Goal: Transaction & Acquisition: Obtain resource

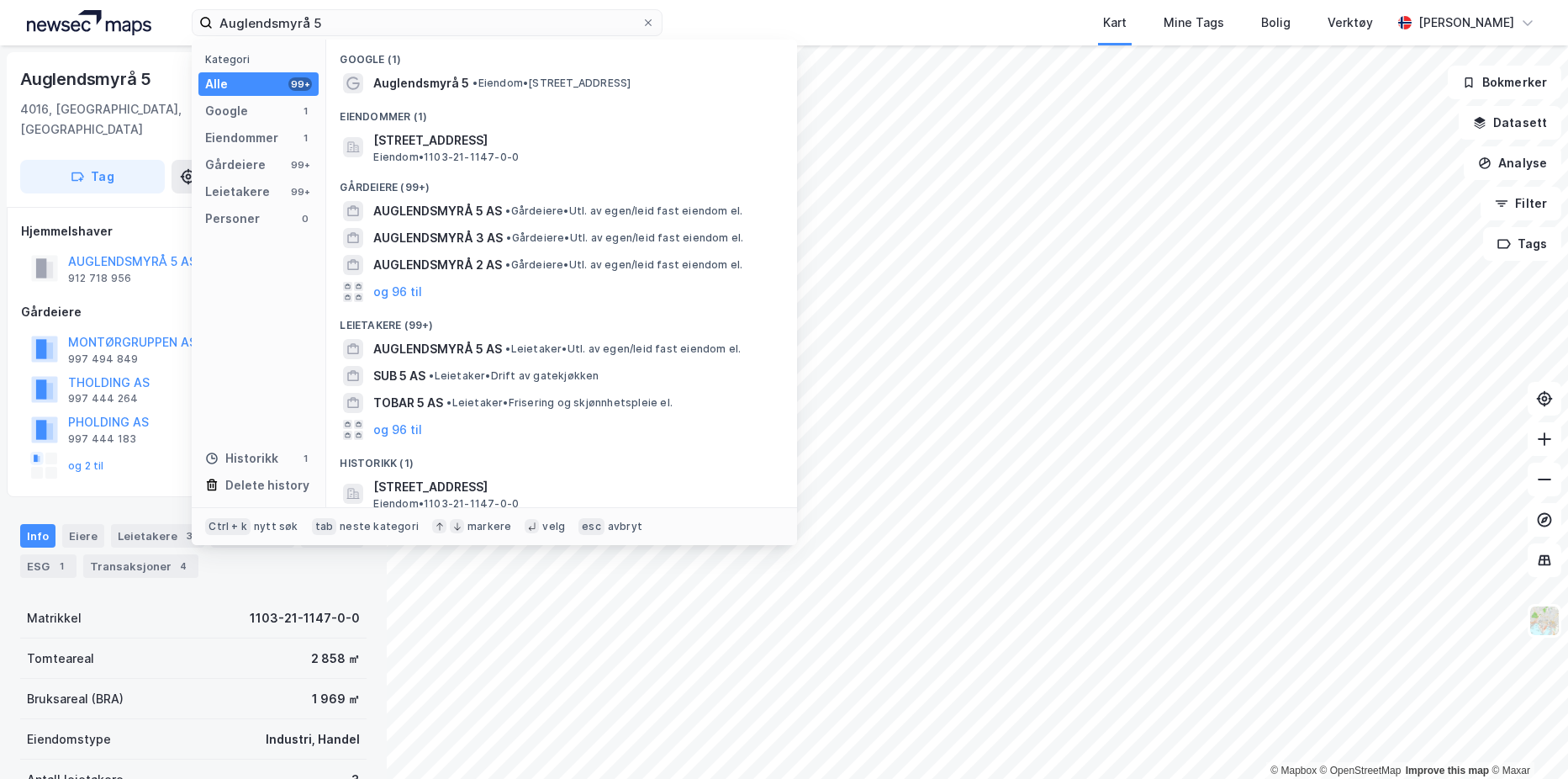
click at [543, 23] on input "Auglendsmyrå 5" at bounding box center [427, 22] width 429 height 26
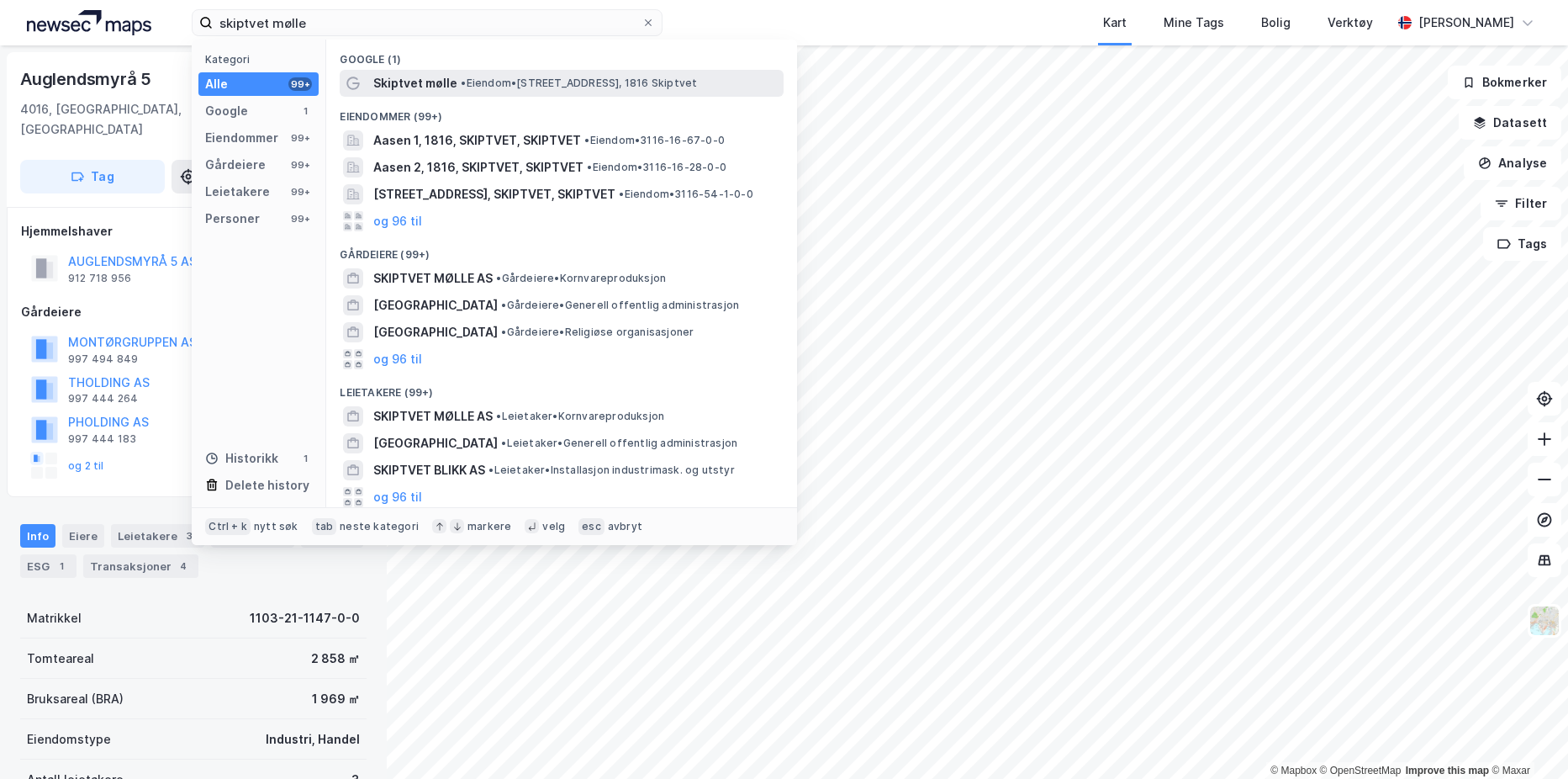
type input "skiptvet mølle"
click at [450, 86] on span "Skiptvet mølle" at bounding box center [414, 83] width 84 height 20
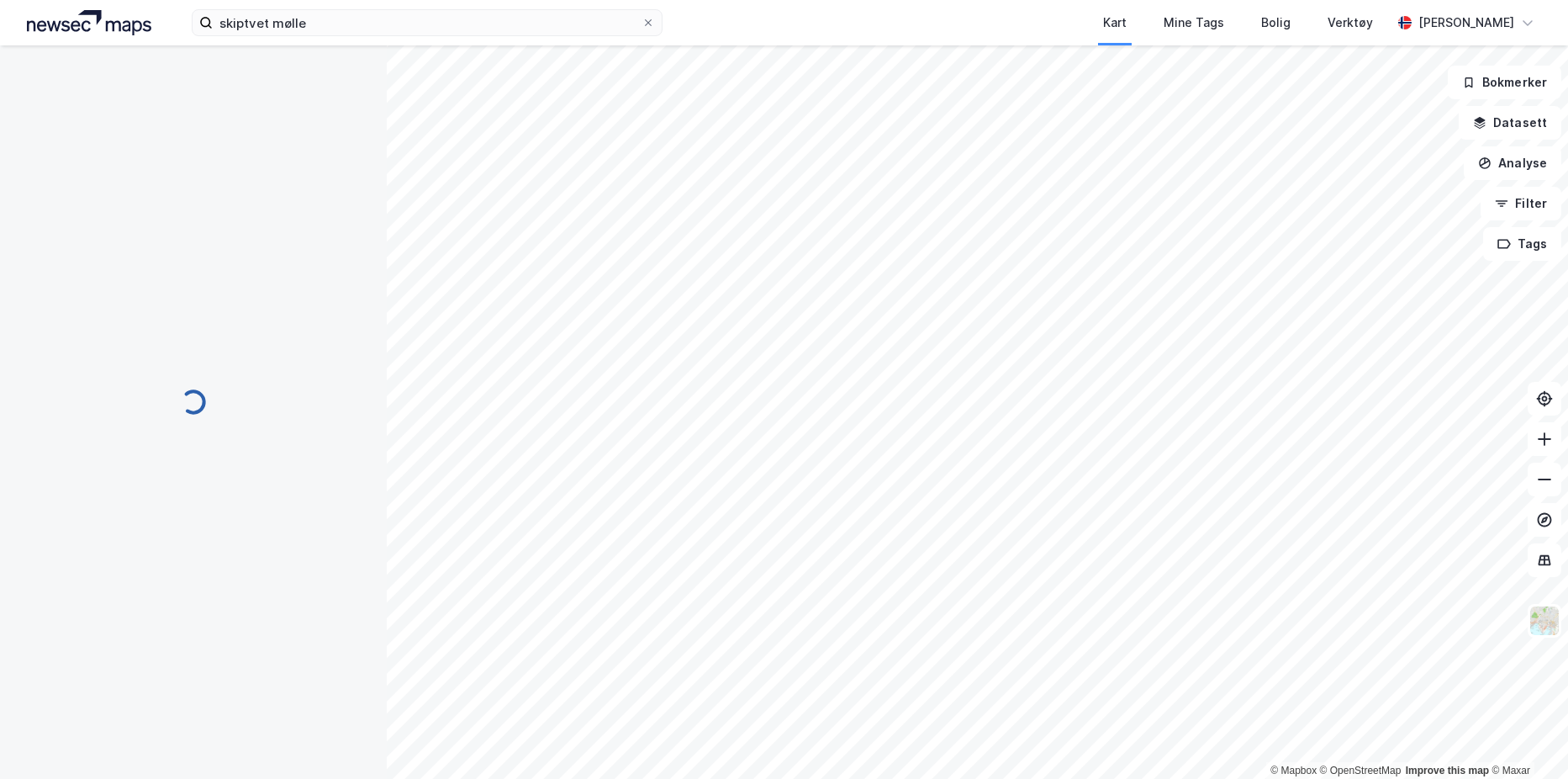
scroll to position [11, 0]
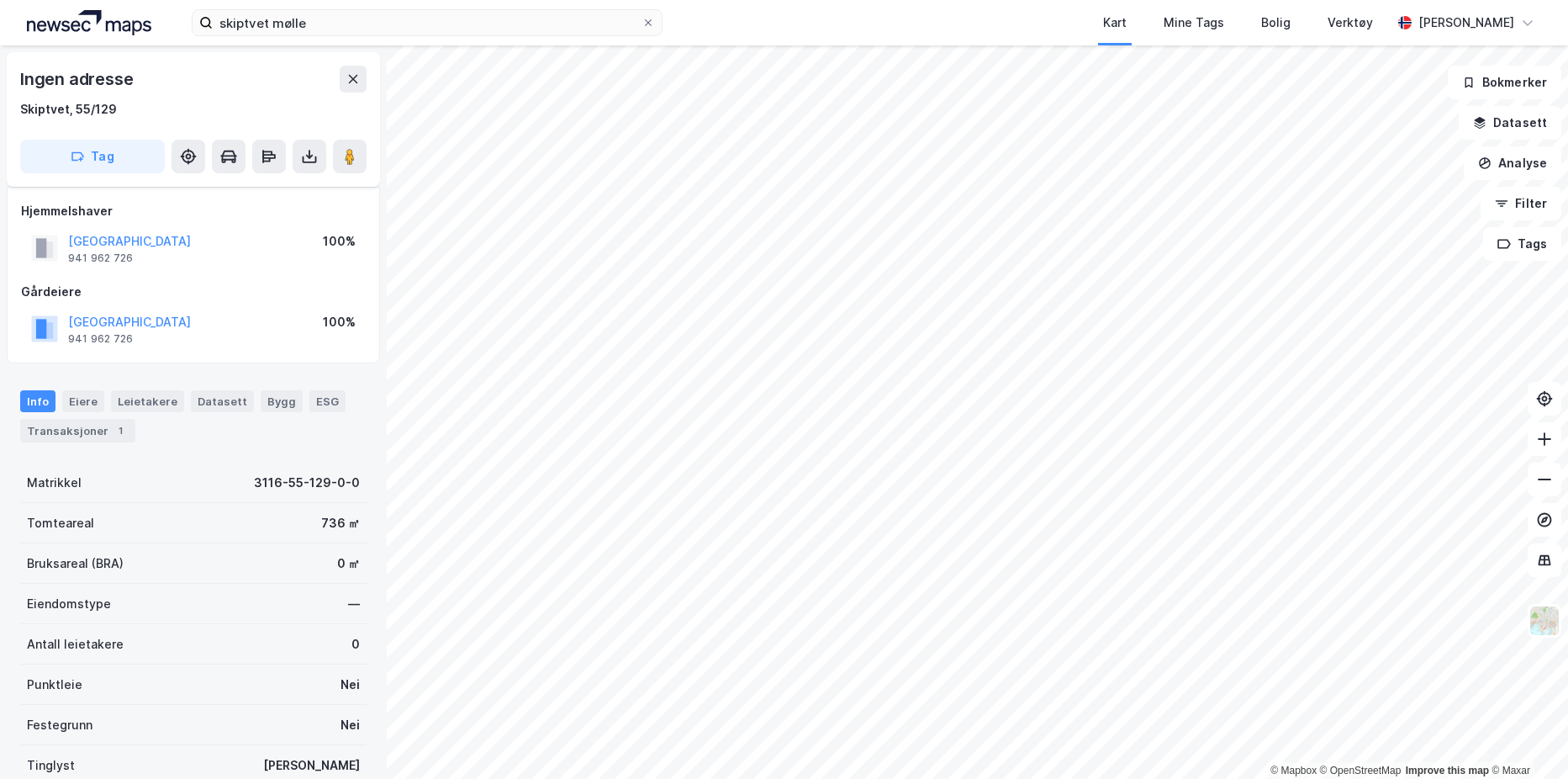
scroll to position [11, 0]
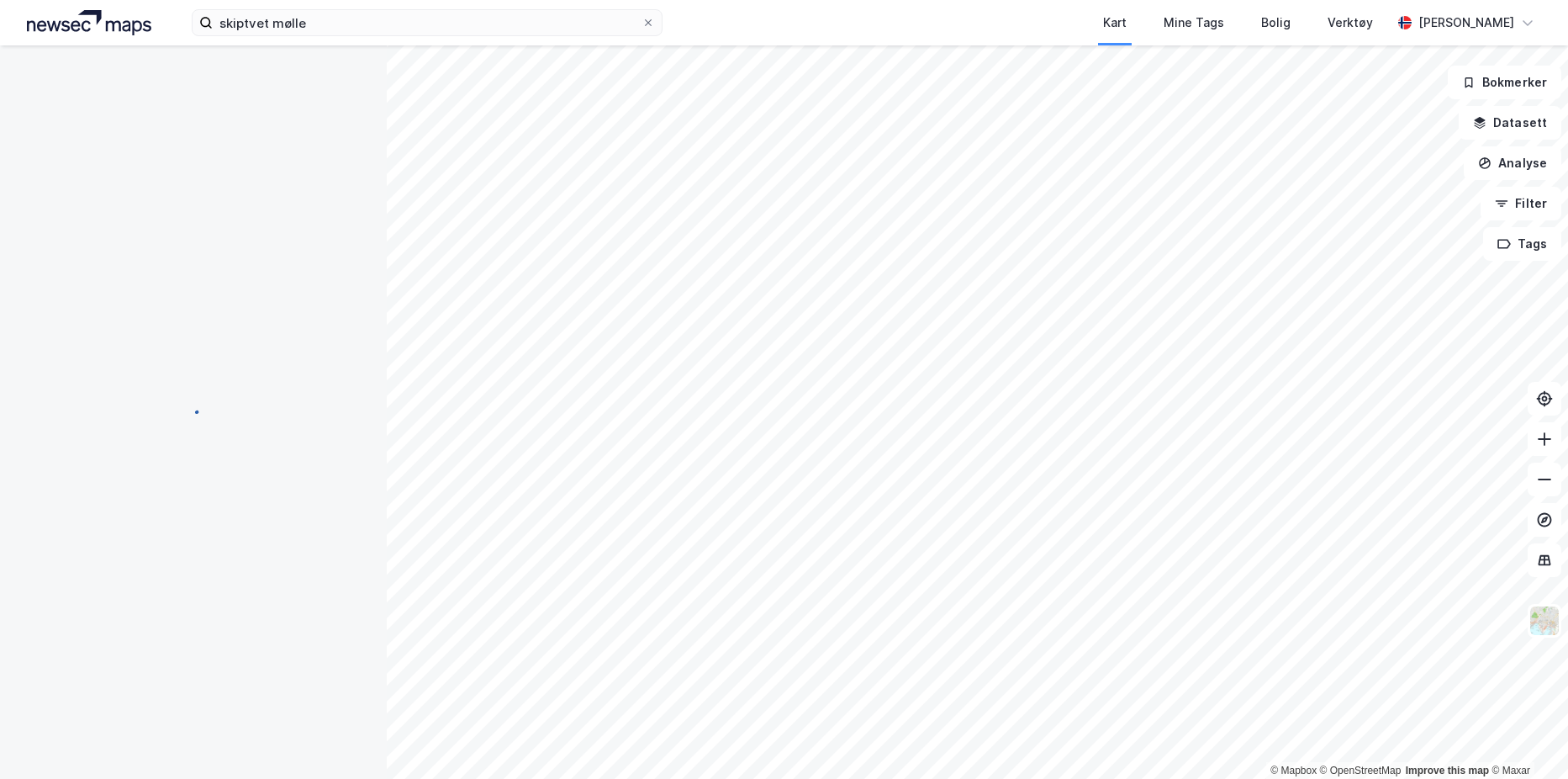
scroll to position [11, 0]
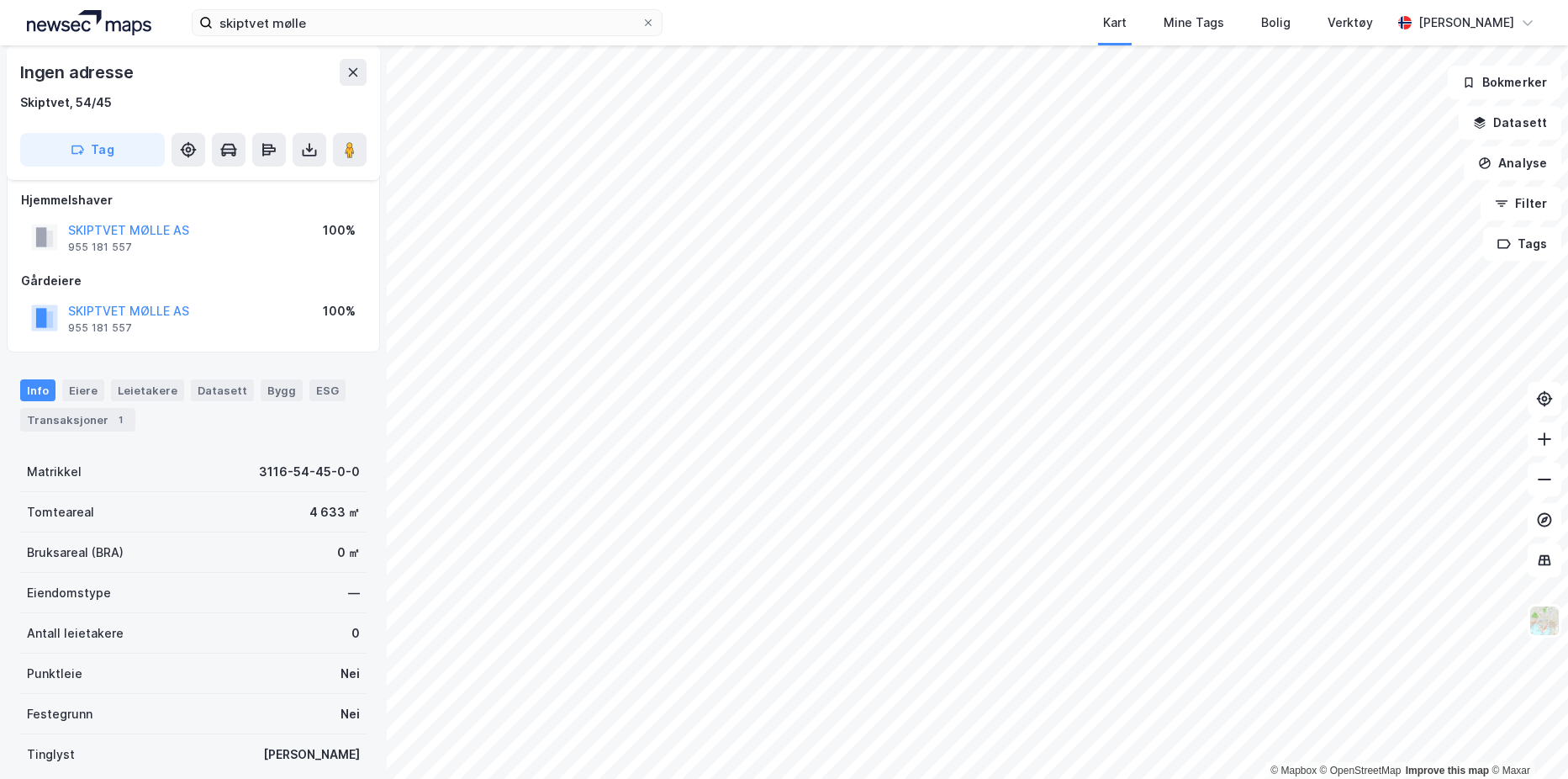
scroll to position [11, 0]
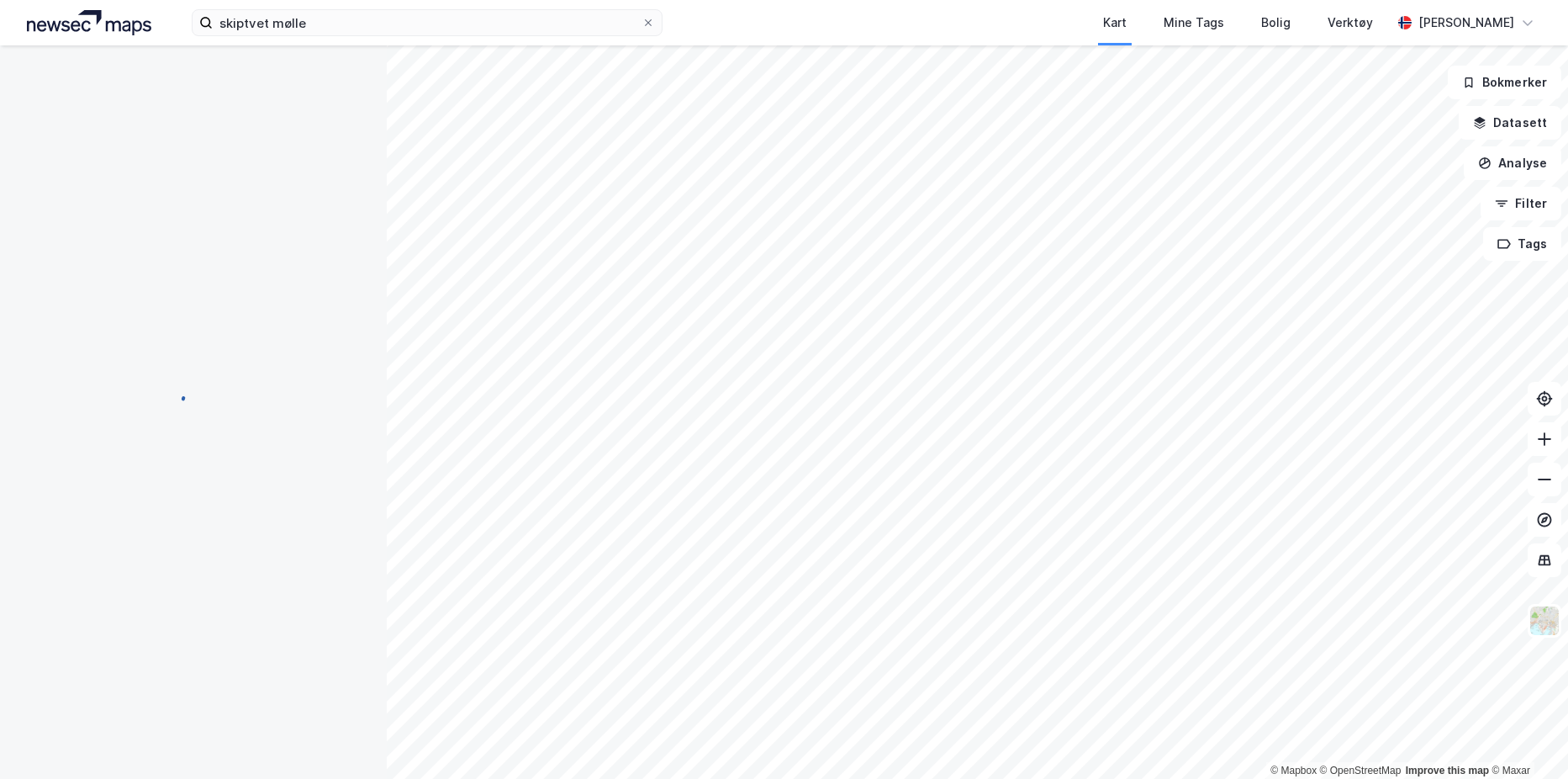
scroll to position [11, 0]
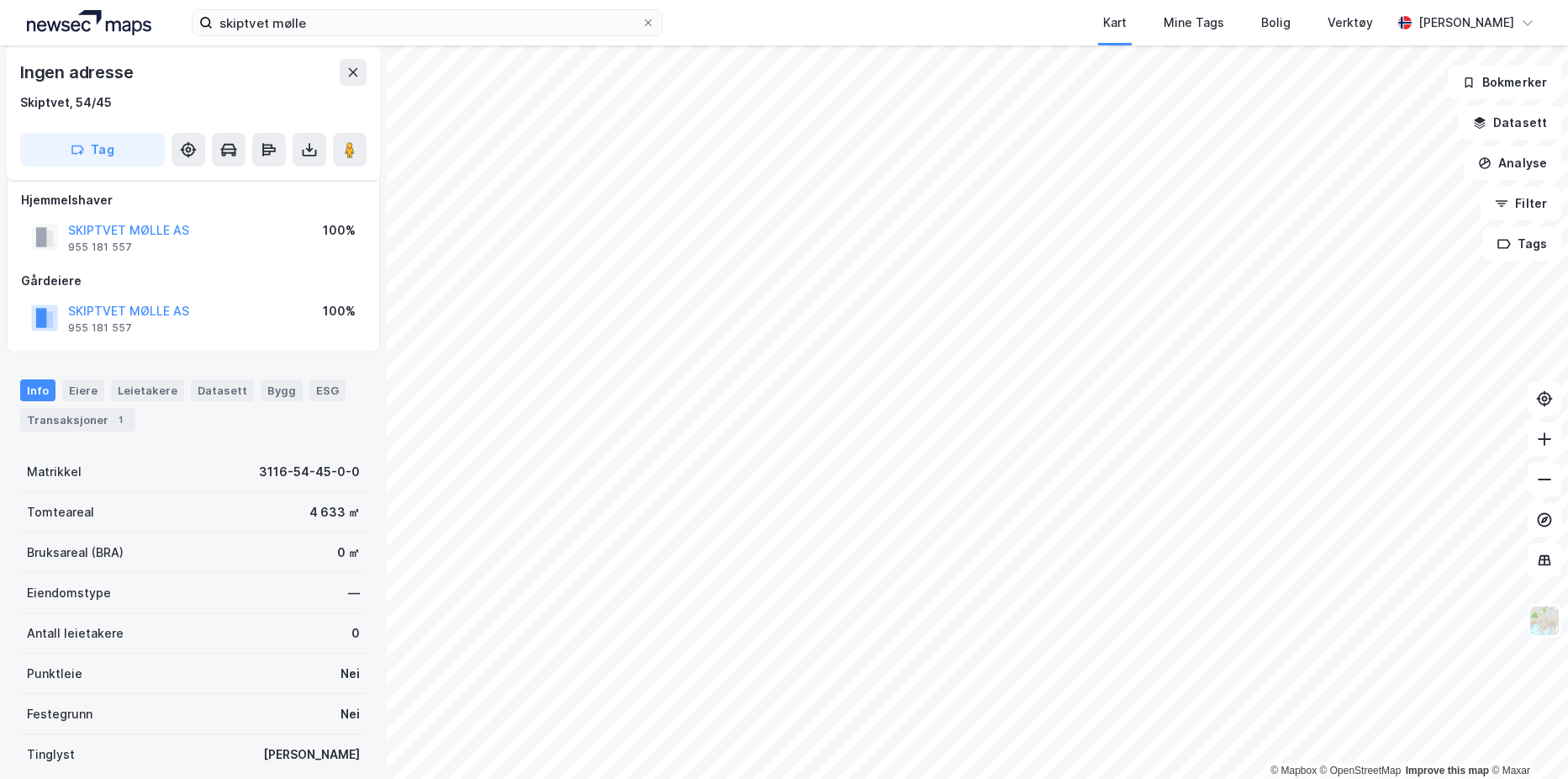
scroll to position [11, 0]
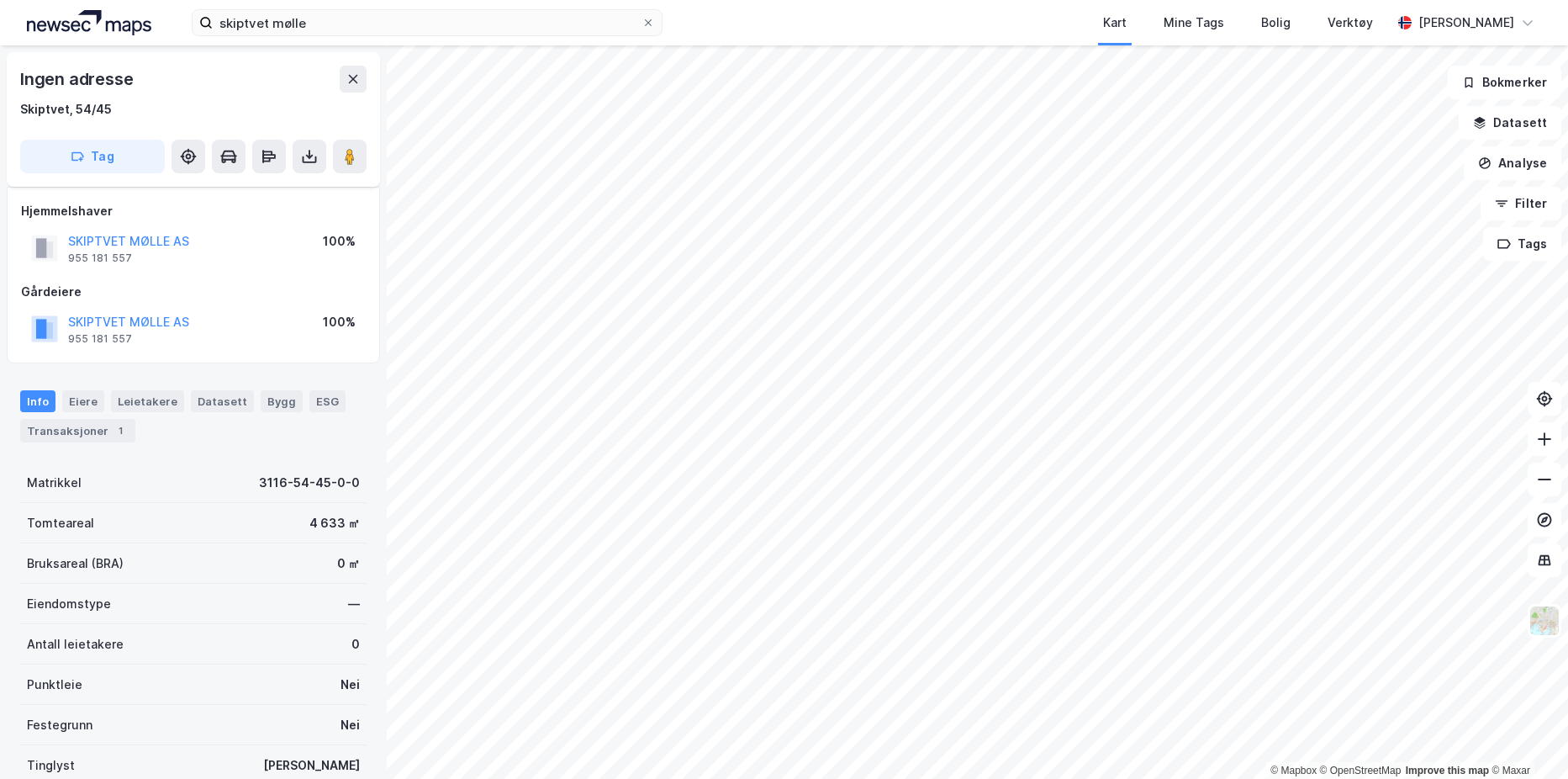
scroll to position [11, 0]
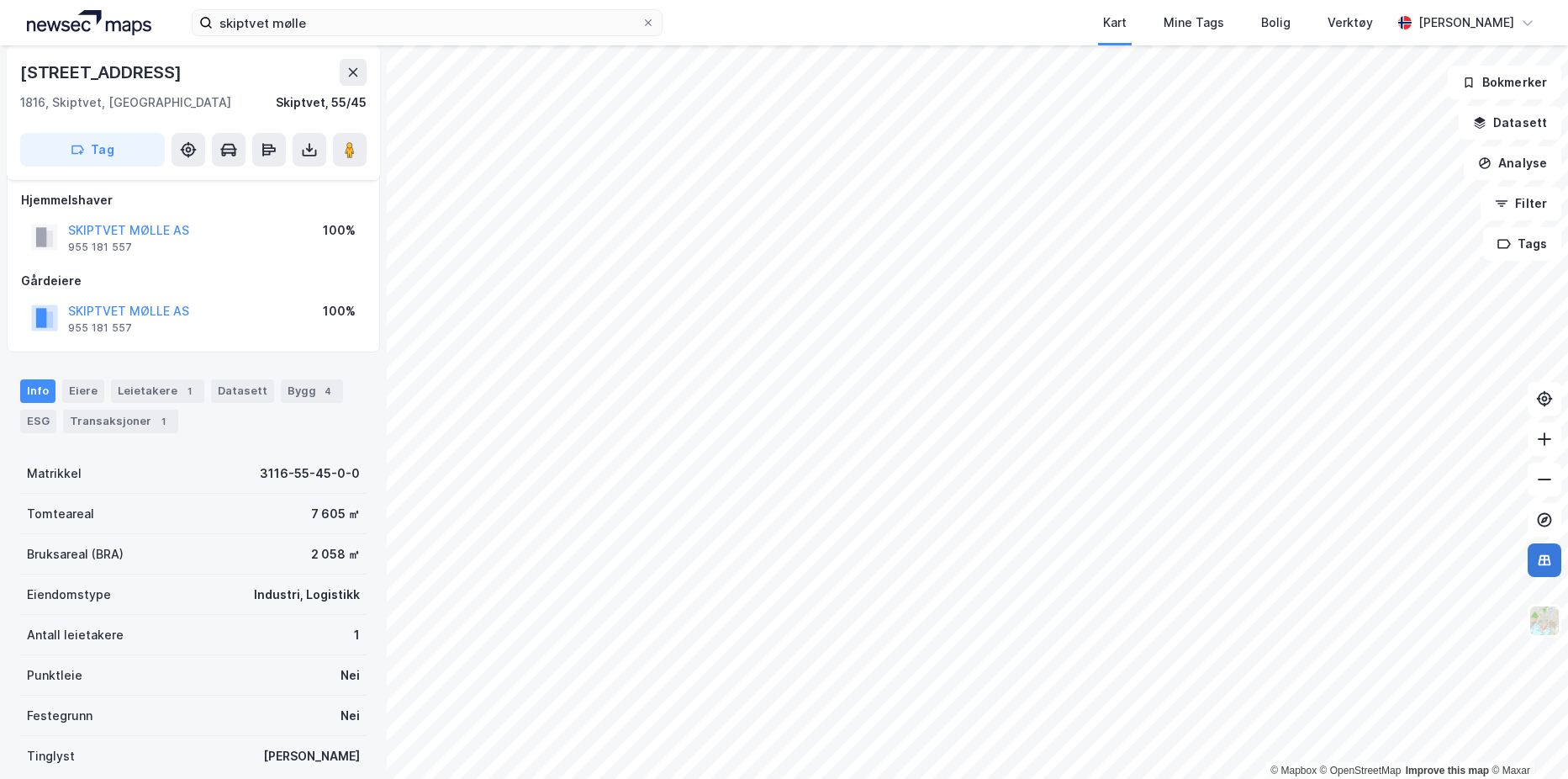
click at [1549, 561] on icon at bounding box center [1545, 560] width 12 height 11
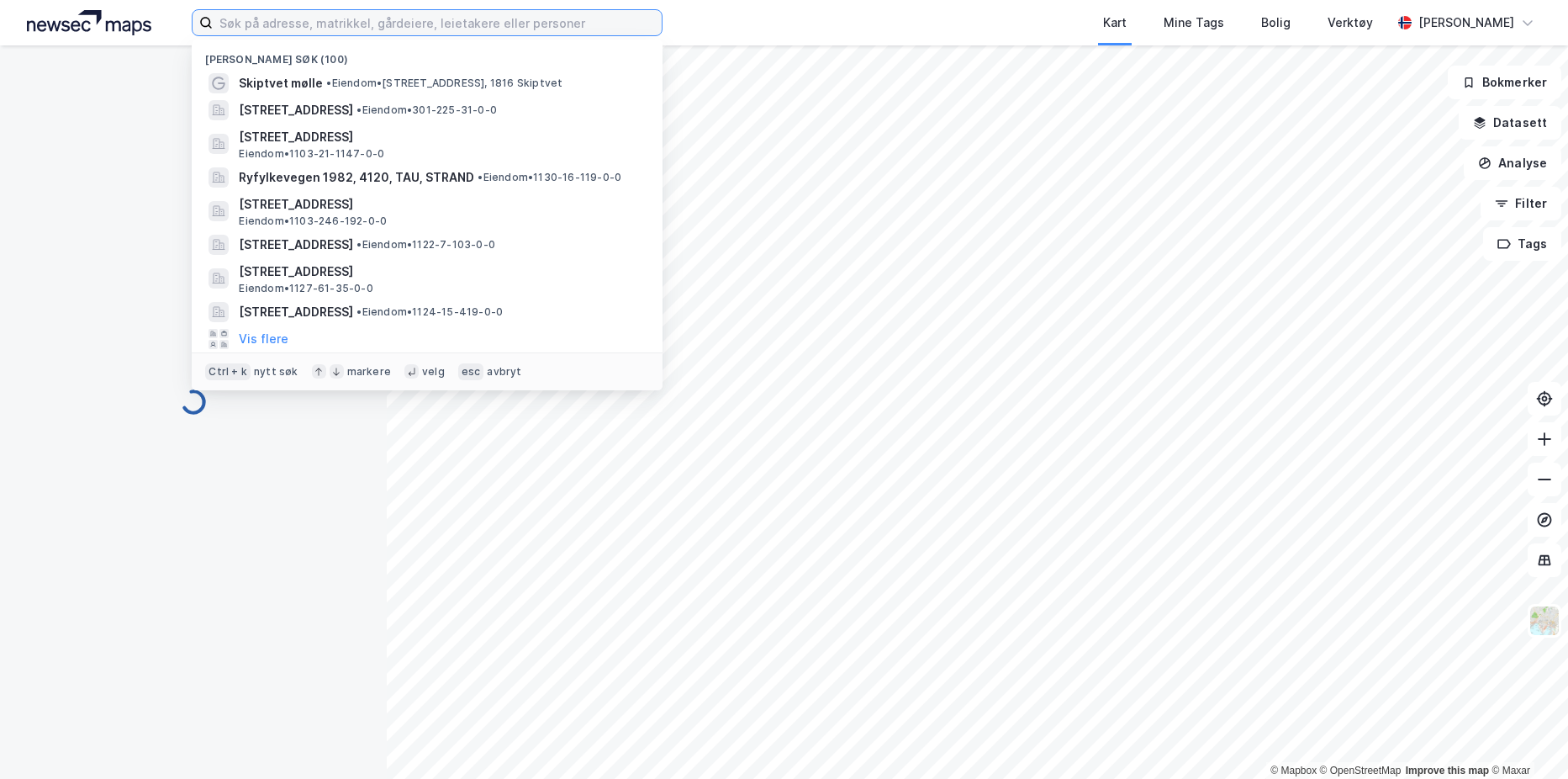
click at [329, 13] on input at bounding box center [437, 22] width 449 height 26
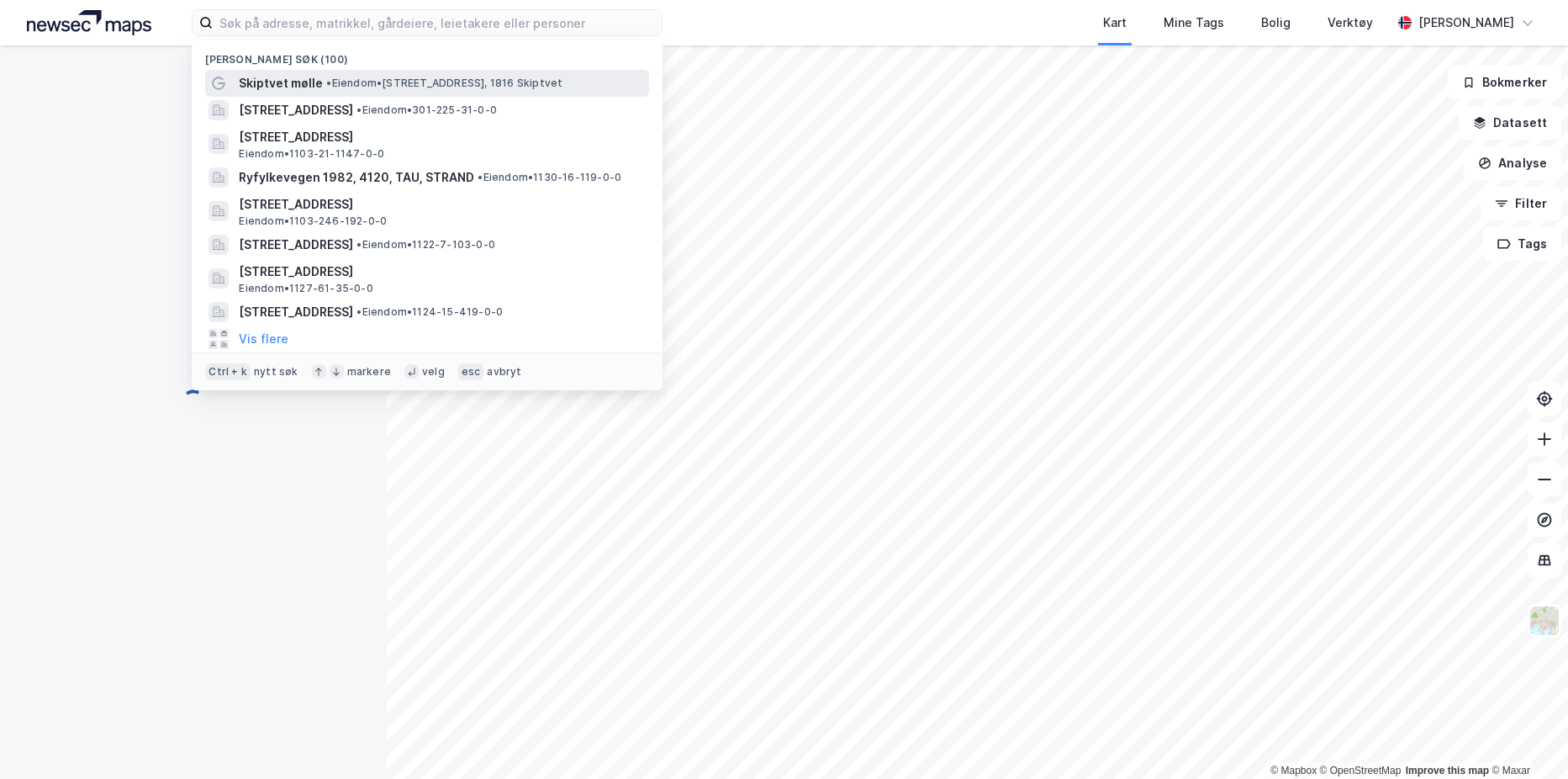
click at [336, 89] on span "• Eiendom • Lundsveien 4, 1816 Skiptvet" at bounding box center [444, 83] width 236 height 13
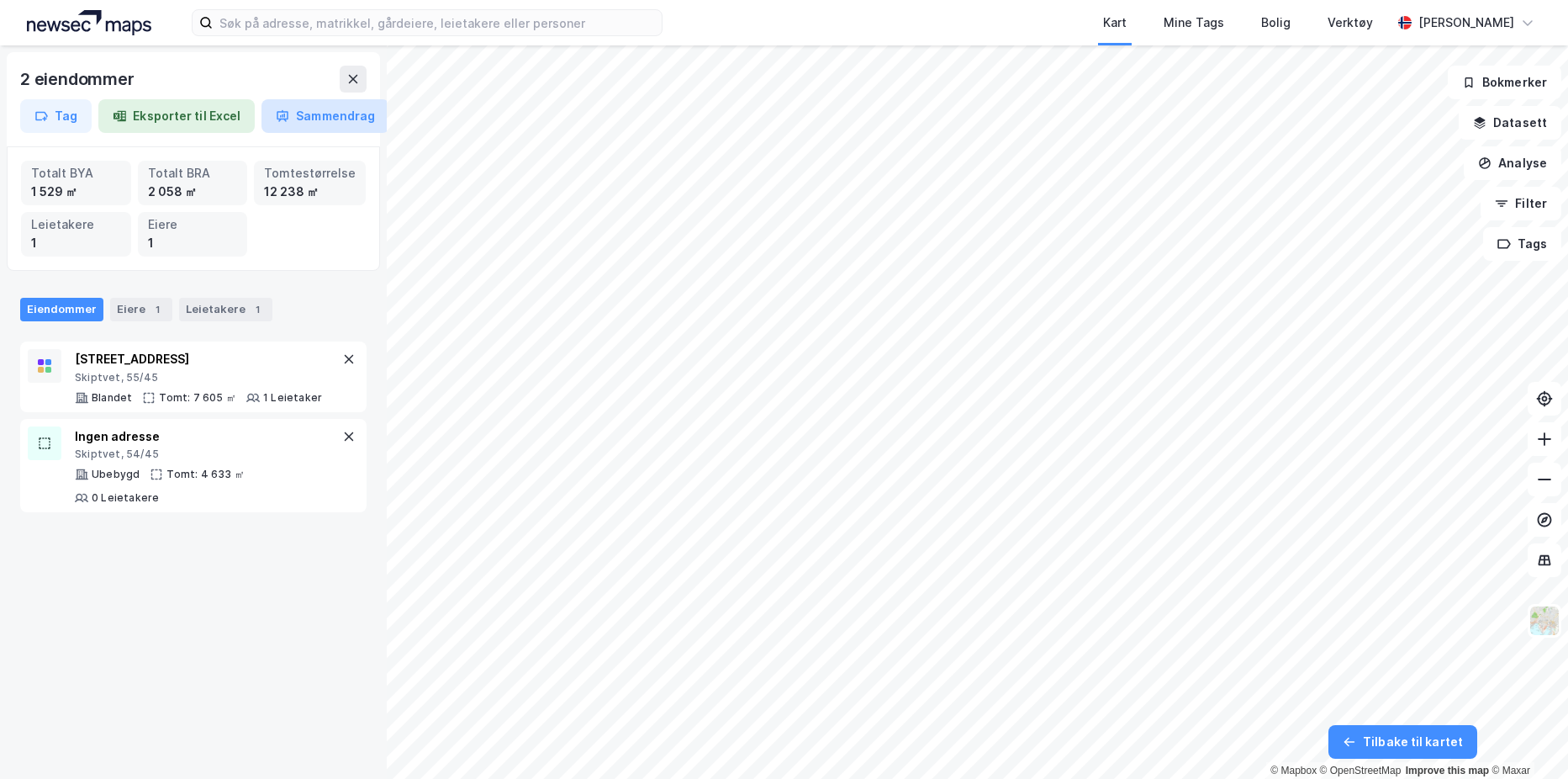
click at [321, 118] on button "Sammendrag" at bounding box center [325, 116] width 128 height 34
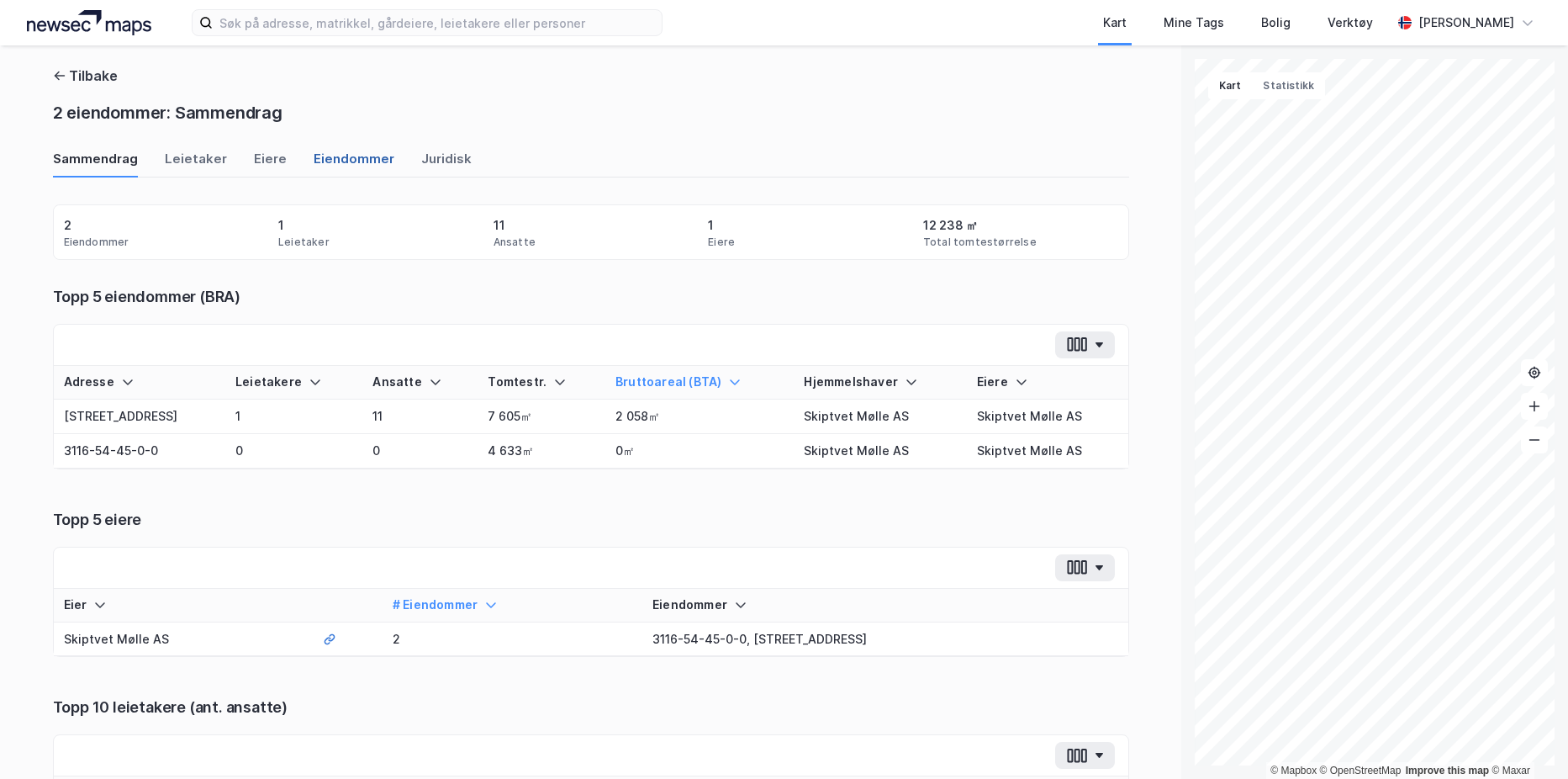
click at [317, 158] on div "Eiendommer" at bounding box center [355, 163] width 81 height 27
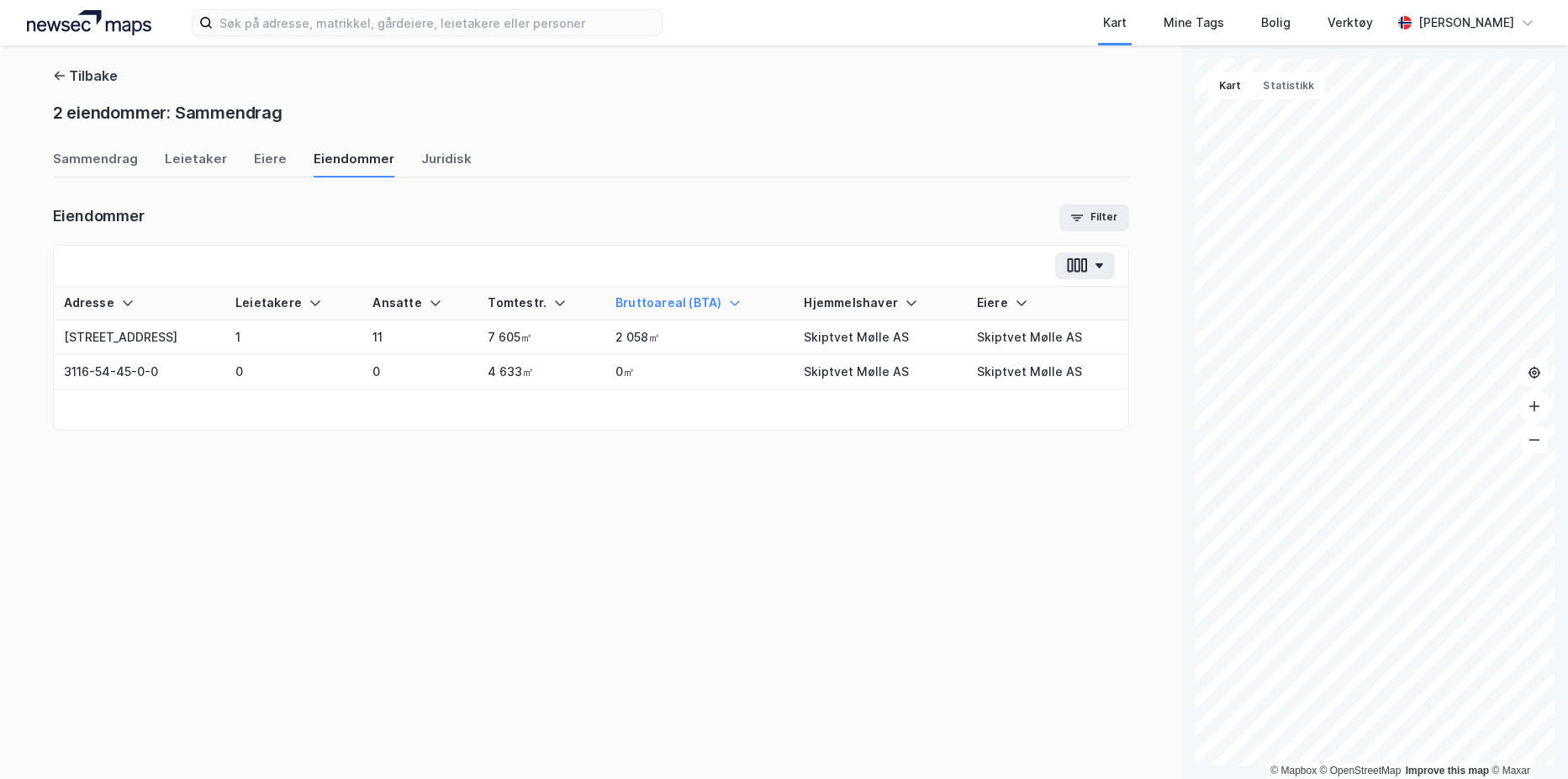
click at [401, 159] on div "Sammendrag Leietaker Eiere Eiendommer Juridisk" at bounding box center [591, 163] width 1077 height 27
click at [429, 159] on div "Juridisk" at bounding box center [446, 163] width 50 height 27
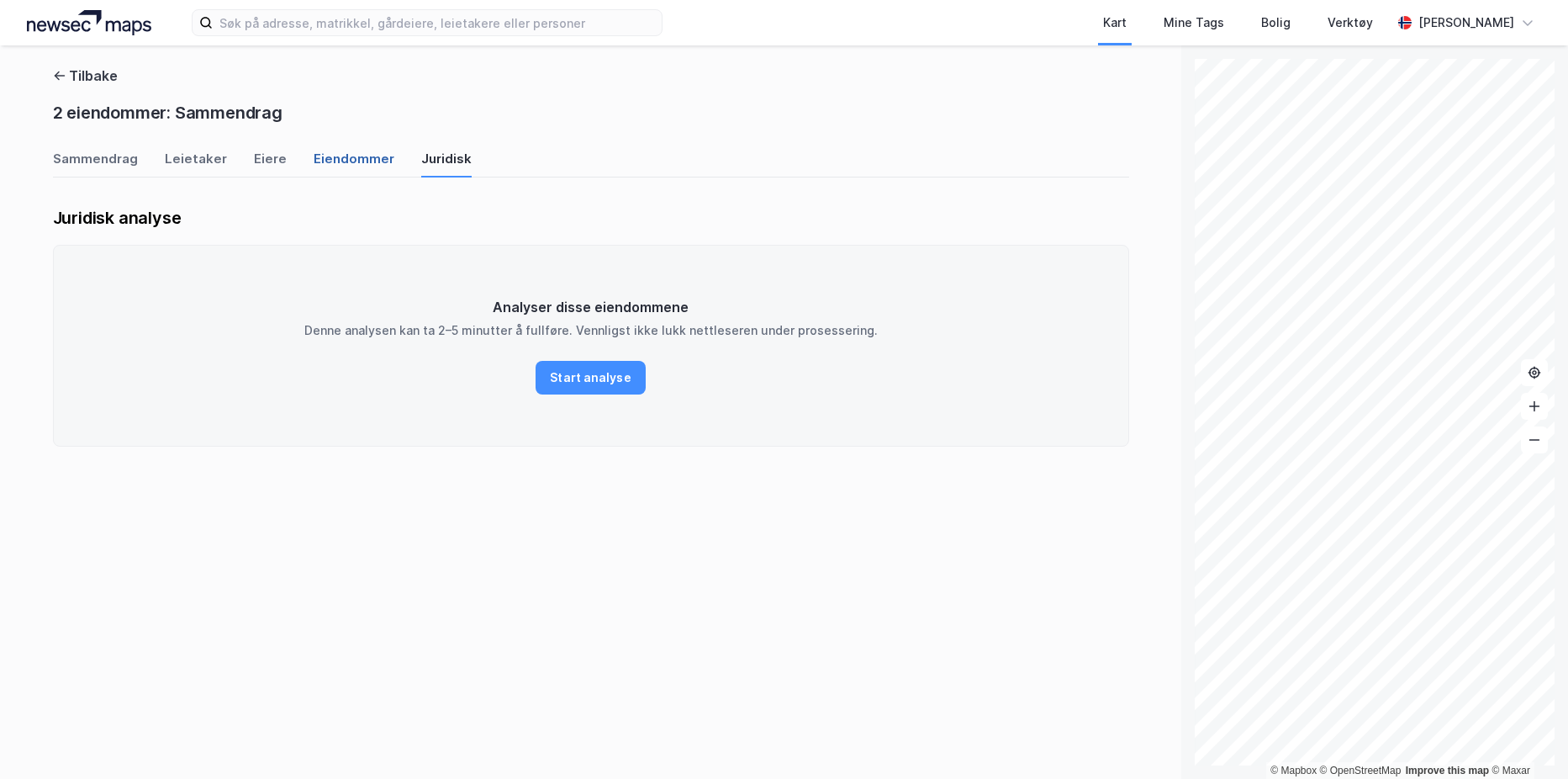
click at [362, 159] on div "Eiendommer" at bounding box center [355, 163] width 81 height 27
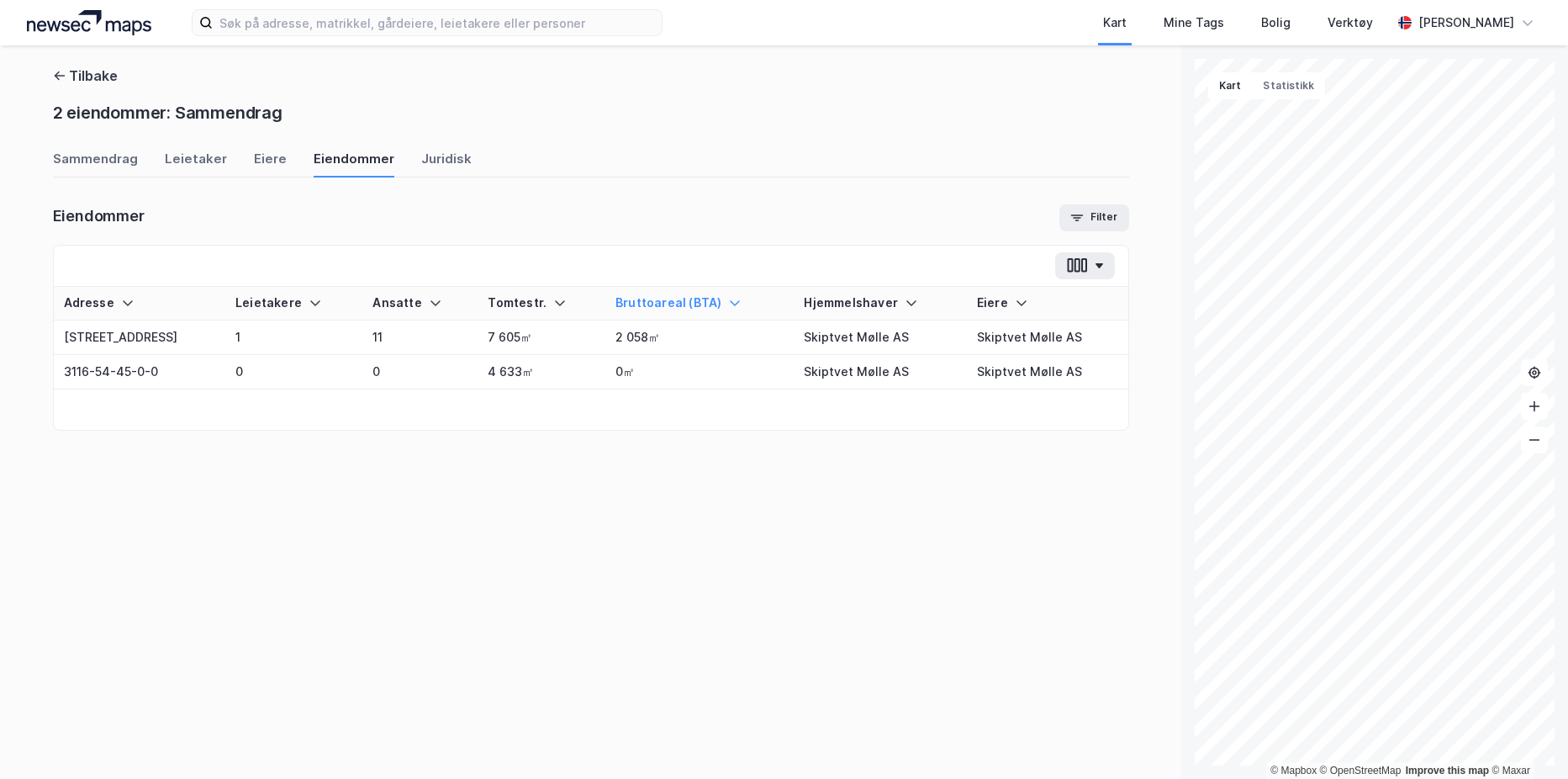
click at [105, 88] on div "Tilbake 2 eiendommer: Sammendrag" at bounding box center [591, 97] width 1077 height 64
click at [97, 79] on button "Tilbake" at bounding box center [85, 75] width 64 height 20
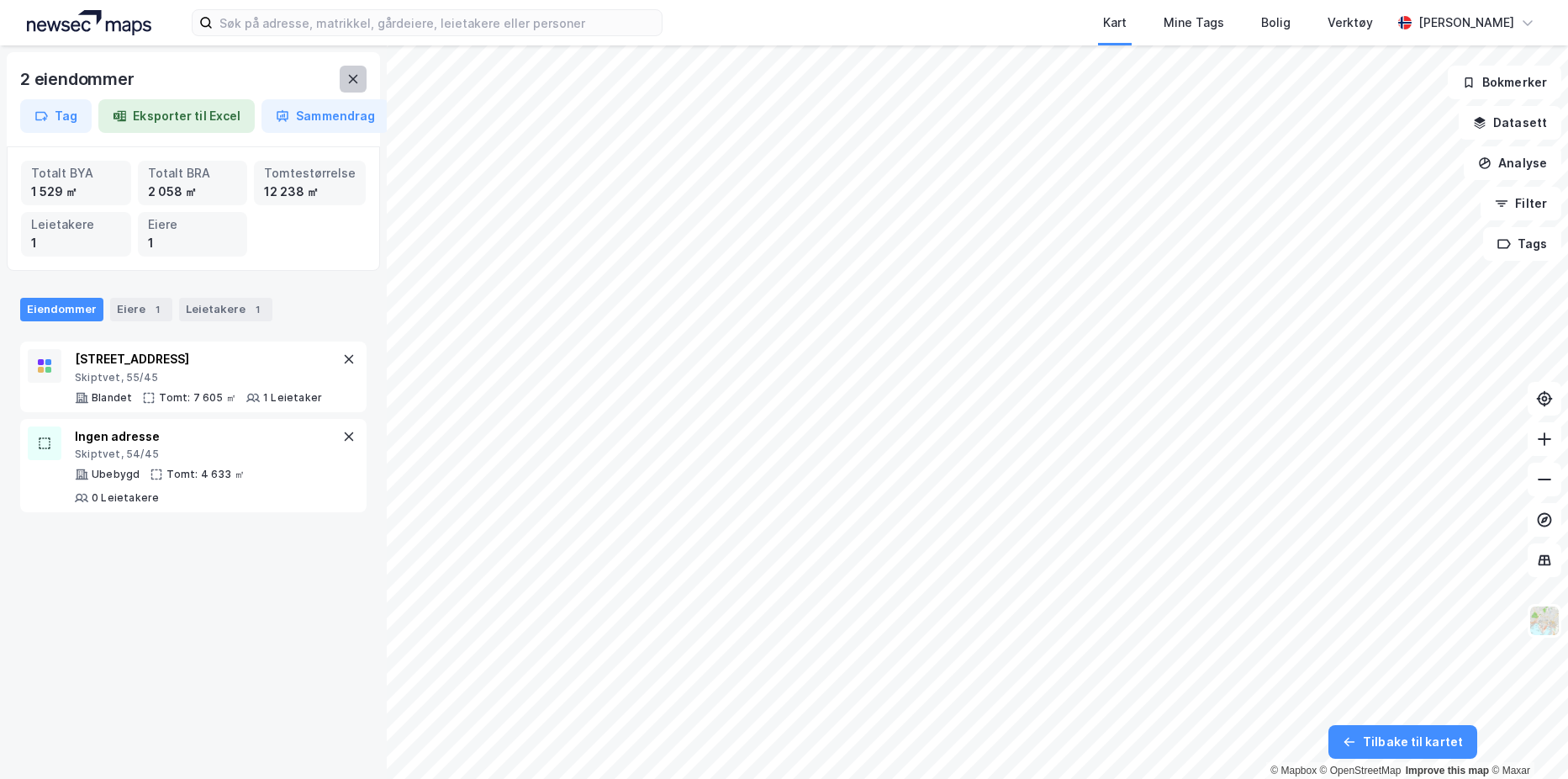
click at [356, 71] on button at bounding box center [353, 79] width 27 height 27
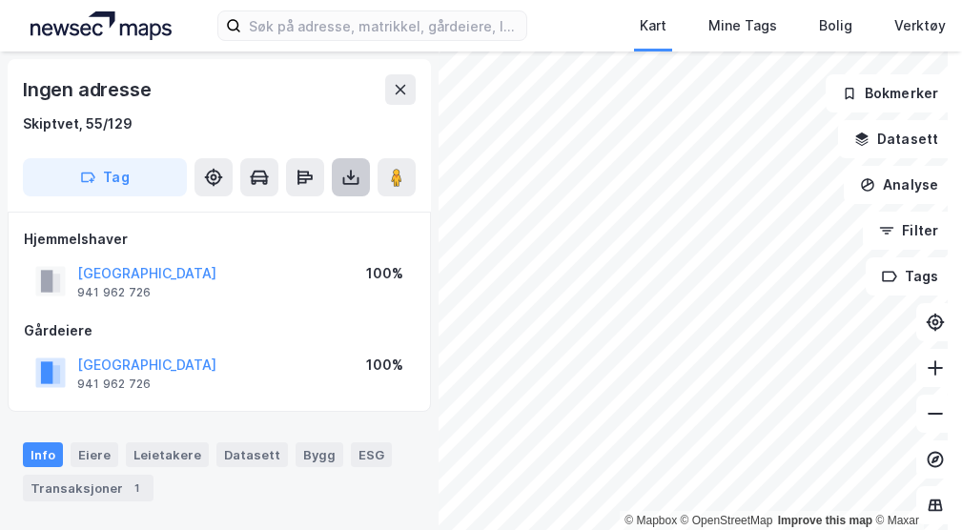
click at [350, 176] on icon at bounding box center [350, 177] width 19 height 19
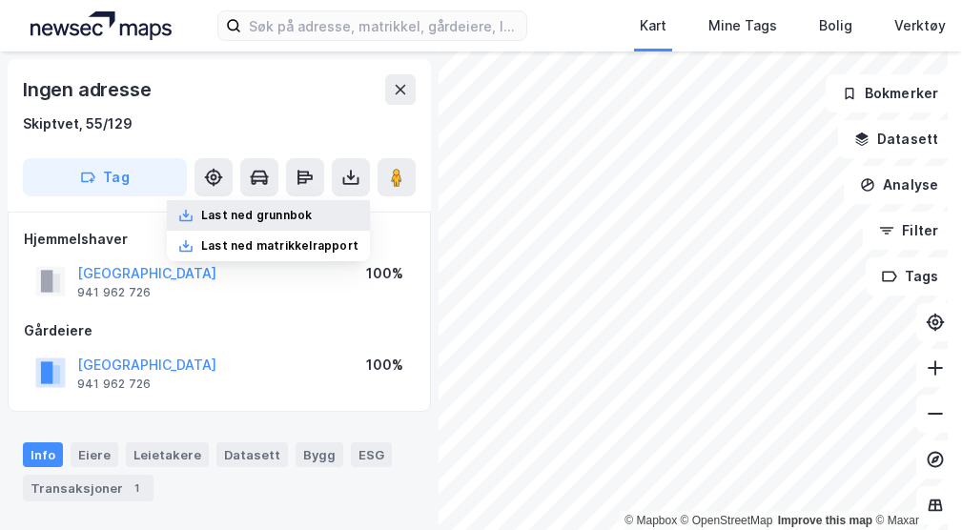
click at [283, 217] on div "Last ned grunnbok" at bounding box center [256, 215] width 111 height 15
